Goal: Task Accomplishment & Management: Use online tool/utility

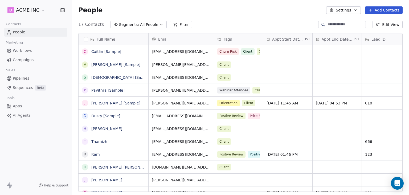
scroll to position [167, 333]
click at [13, 104] on span "Apps" at bounding box center [17, 106] width 9 height 6
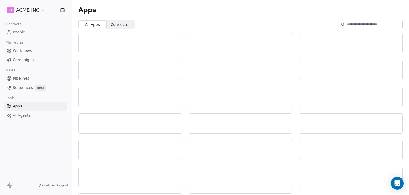
click at [111, 23] on span "Connected" at bounding box center [121, 25] width 20 height 6
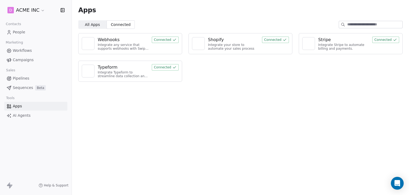
click at [114, 43] on div "Integrate any service that supports webhooks with Swipe One to capture and auto…" at bounding box center [123, 47] width 51 height 8
click at [113, 40] on div "Webhooks" at bounding box center [109, 40] width 22 height 6
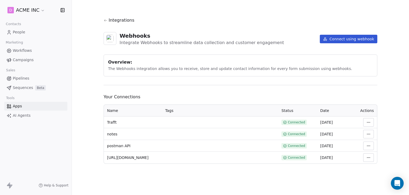
click at [339, 40] on button "Connect using webhook" at bounding box center [349, 39] width 58 height 9
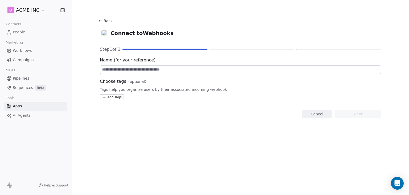
click at [108, 20] on button "Back" at bounding box center [106, 21] width 17 height 10
